Goal: Task Accomplishment & Management: Manage account settings

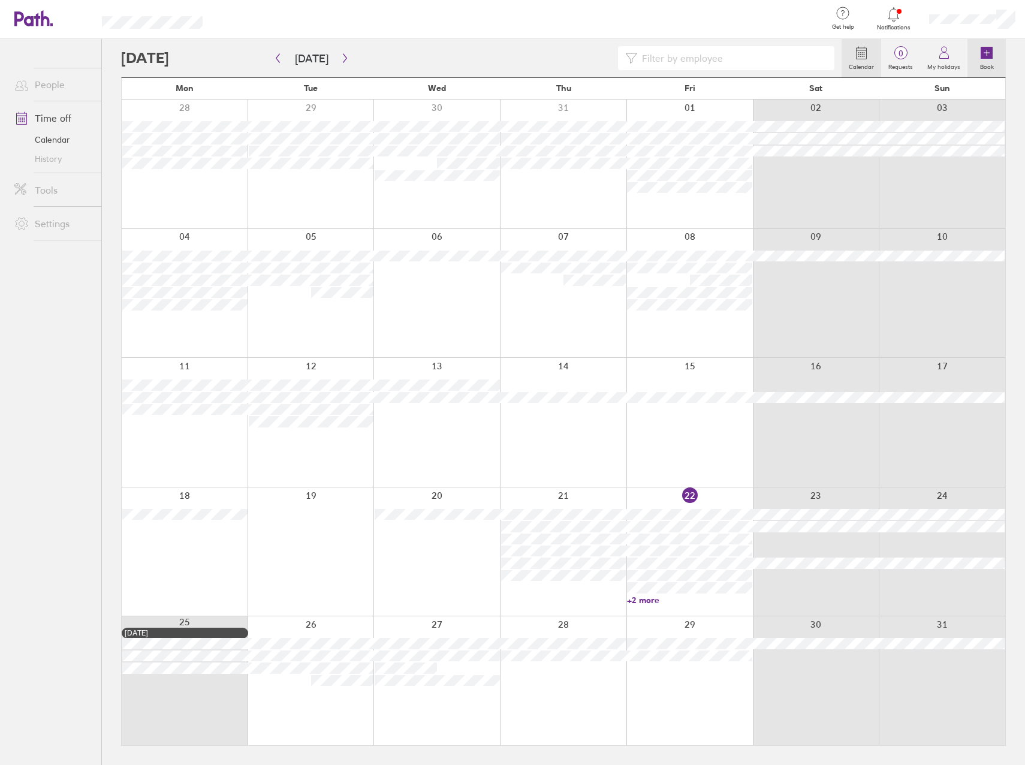
click at [997, 59] on link "Book" at bounding box center [987, 58] width 38 height 38
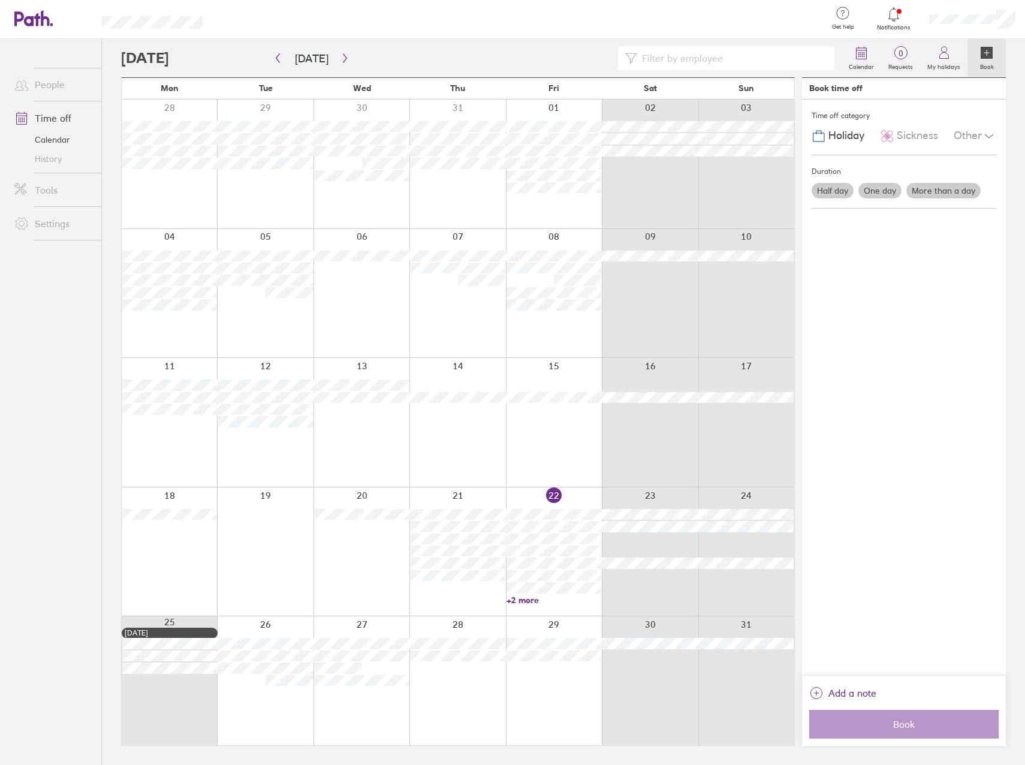
click at [832, 190] on label "Half day" at bounding box center [833, 191] width 42 height 16
click at [0, 0] on input "Half day" at bounding box center [0, 0] width 0 height 0
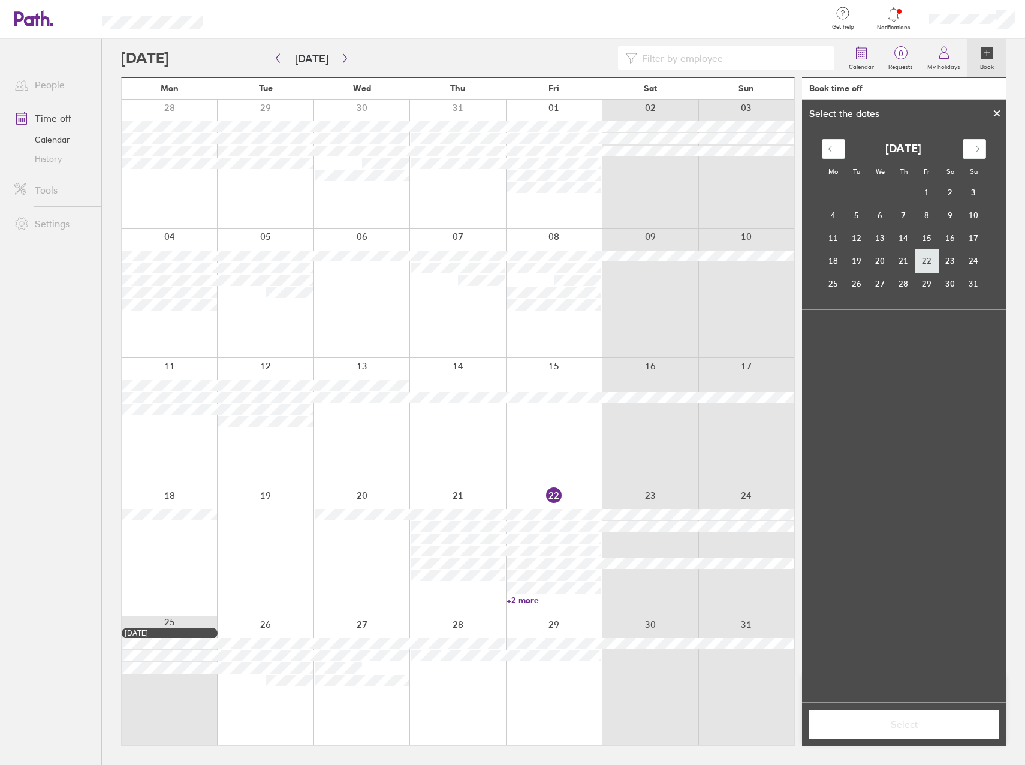
click at [928, 261] on td "22" at bounding box center [927, 260] width 23 height 23
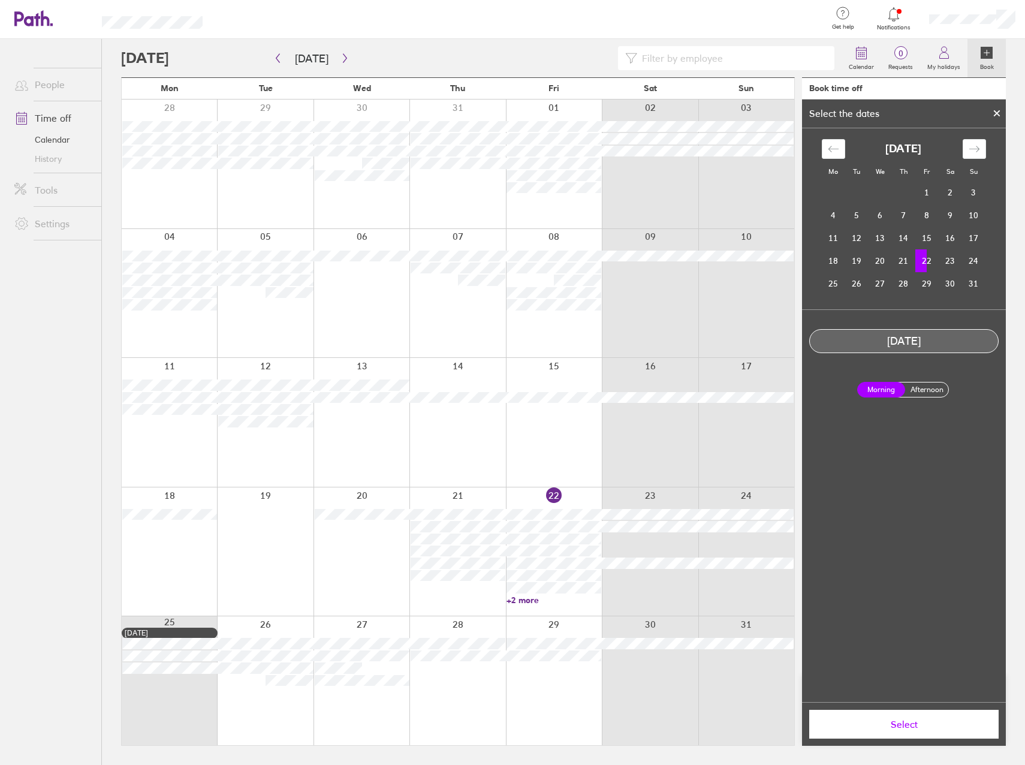
click at [929, 392] on label "Afternoon" at bounding box center [927, 390] width 48 height 14
click at [0, 0] on input "Afternoon" at bounding box center [0, 0] width 0 height 0
click at [912, 727] on span "Select" at bounding box center [904, 724] width 173 height 11
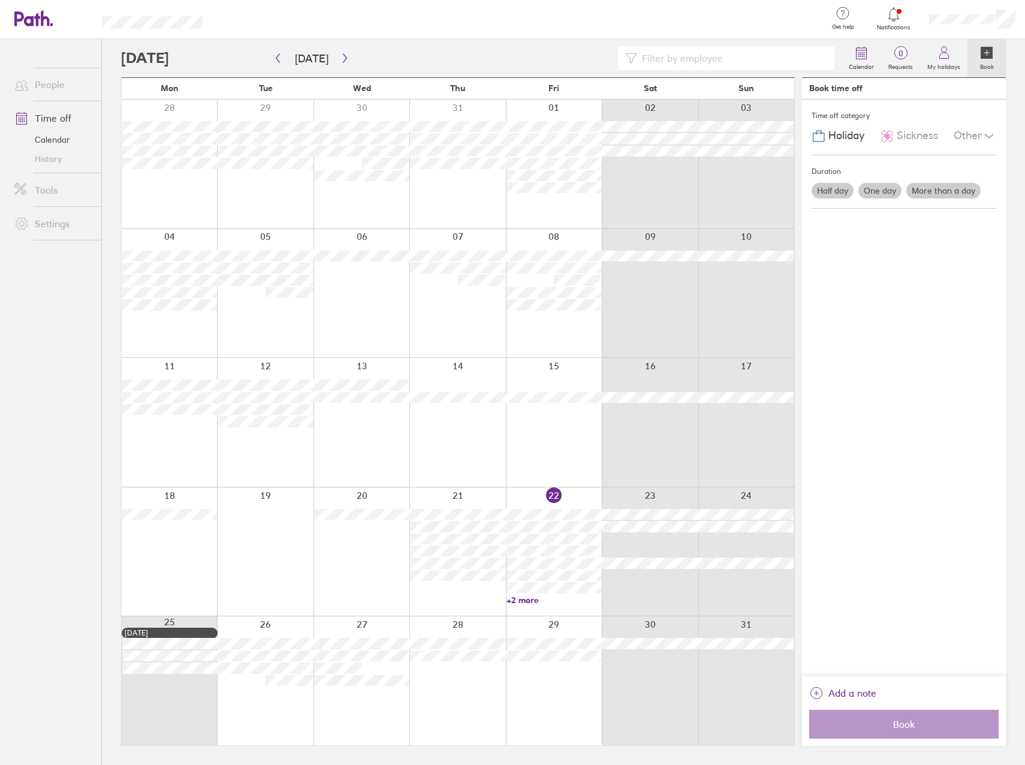
click at [848, 190] on label "Half day" at bounding box center [833, 191] width 42 height 16
click at [0, 0] on input "Half day" at bounding box center [0, 0] width 0 height 0
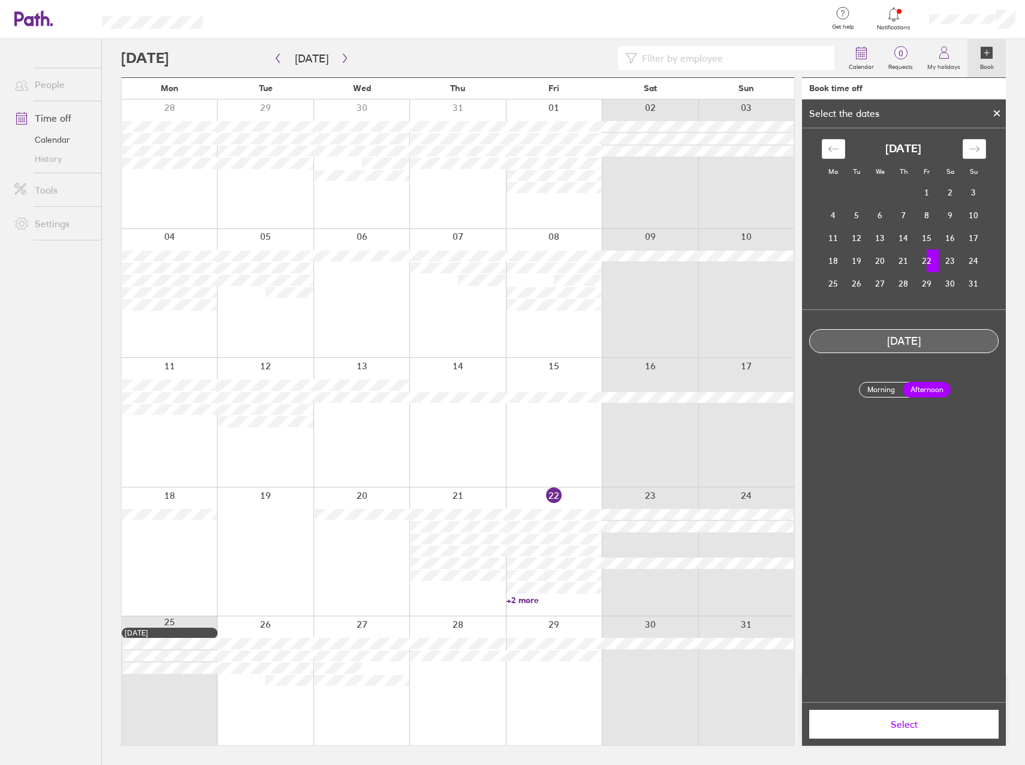
click at [932, 717] on button "Select" at bounding box center [903, 724] width 189 height 29
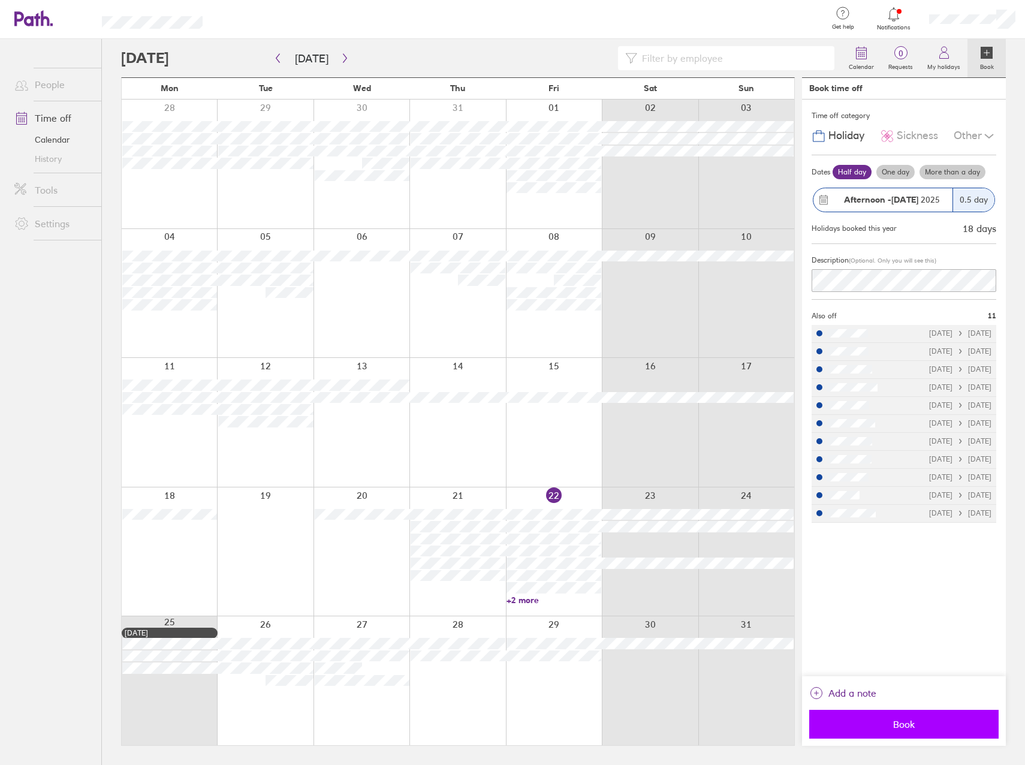
click at [916, 718] on button "Book" at bounding box center [903, 724] width 189 height 29
